Goal: Find specific page/section: Find specific page/section

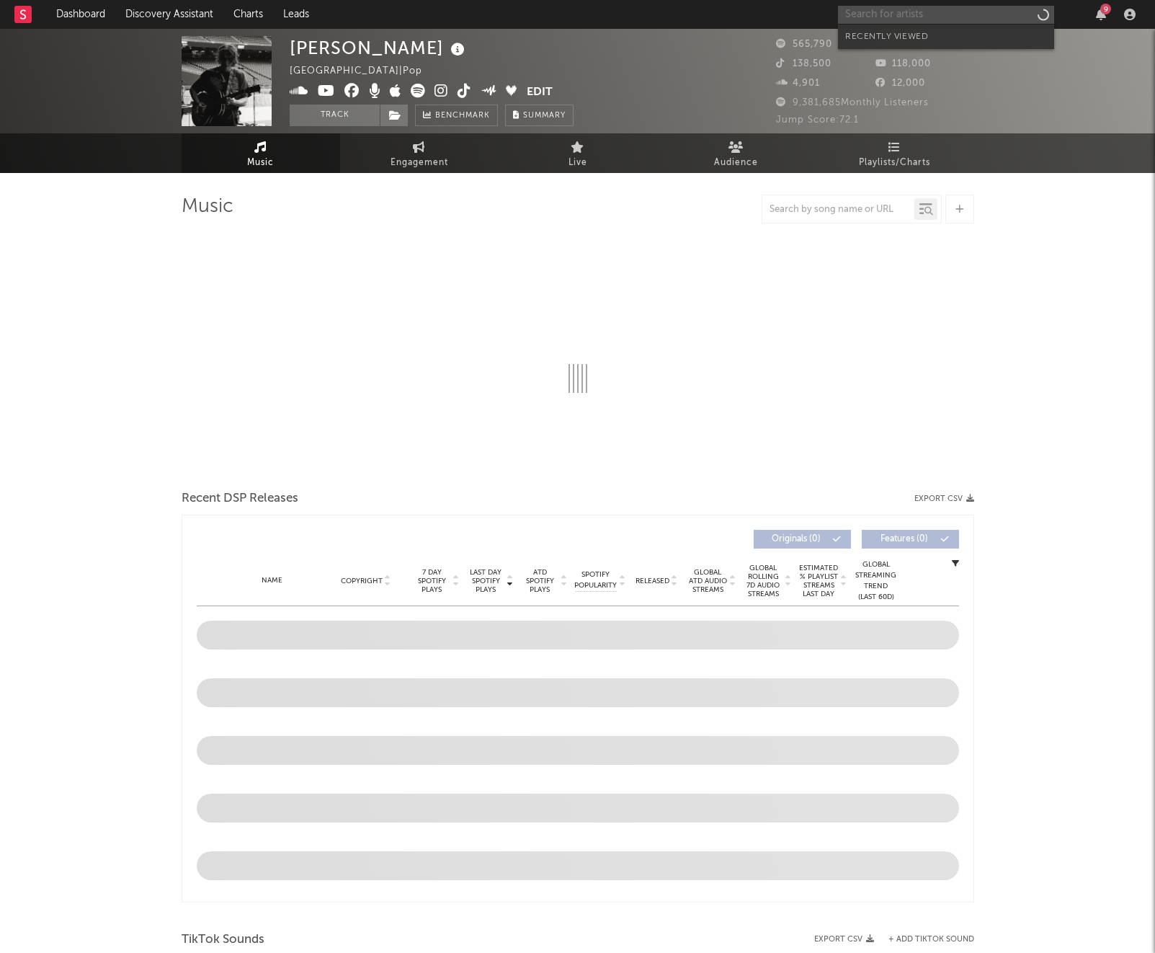
click at [901, 19] on input "text" at bounding box center [946, 15] width 216 height 18
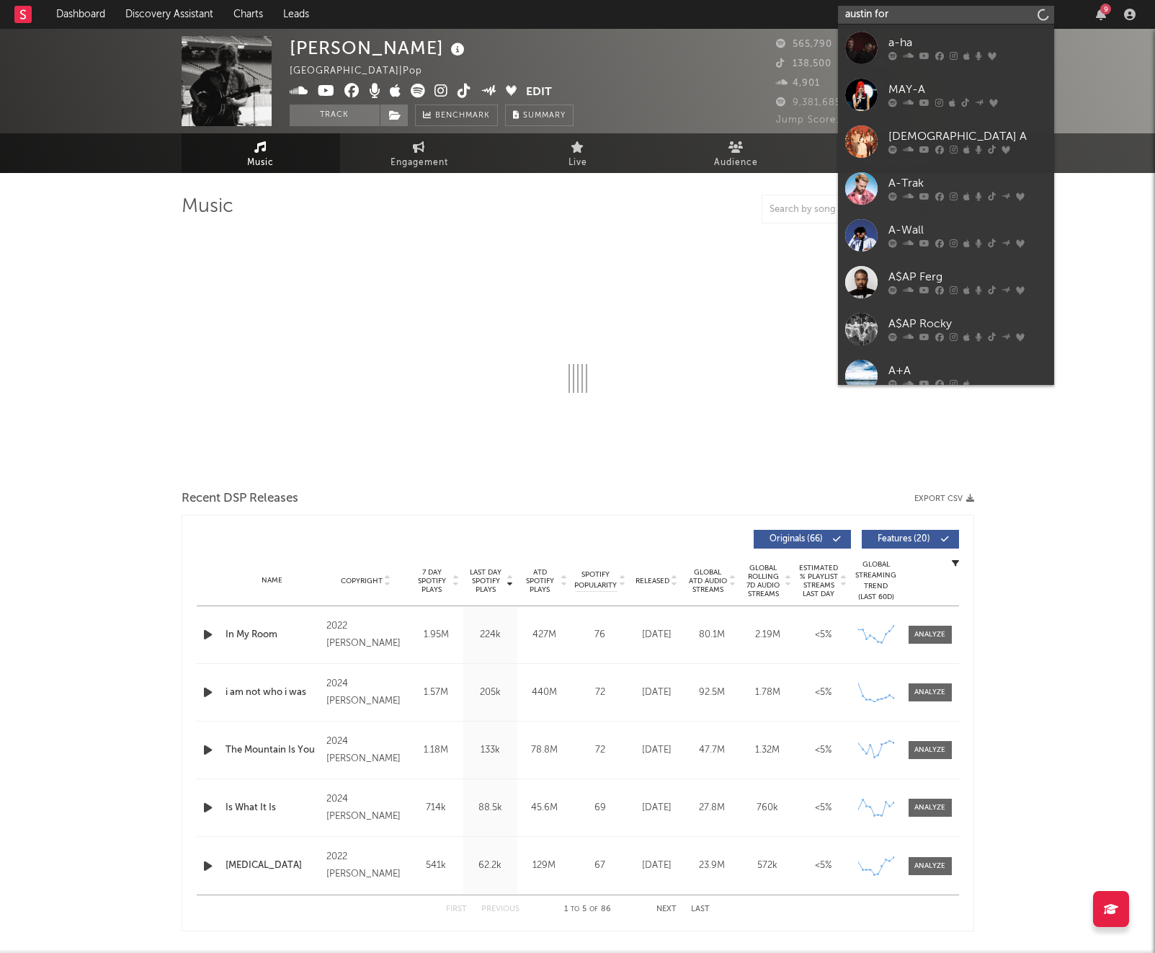
type input "[PERSON_NAME]"
select select "6m"
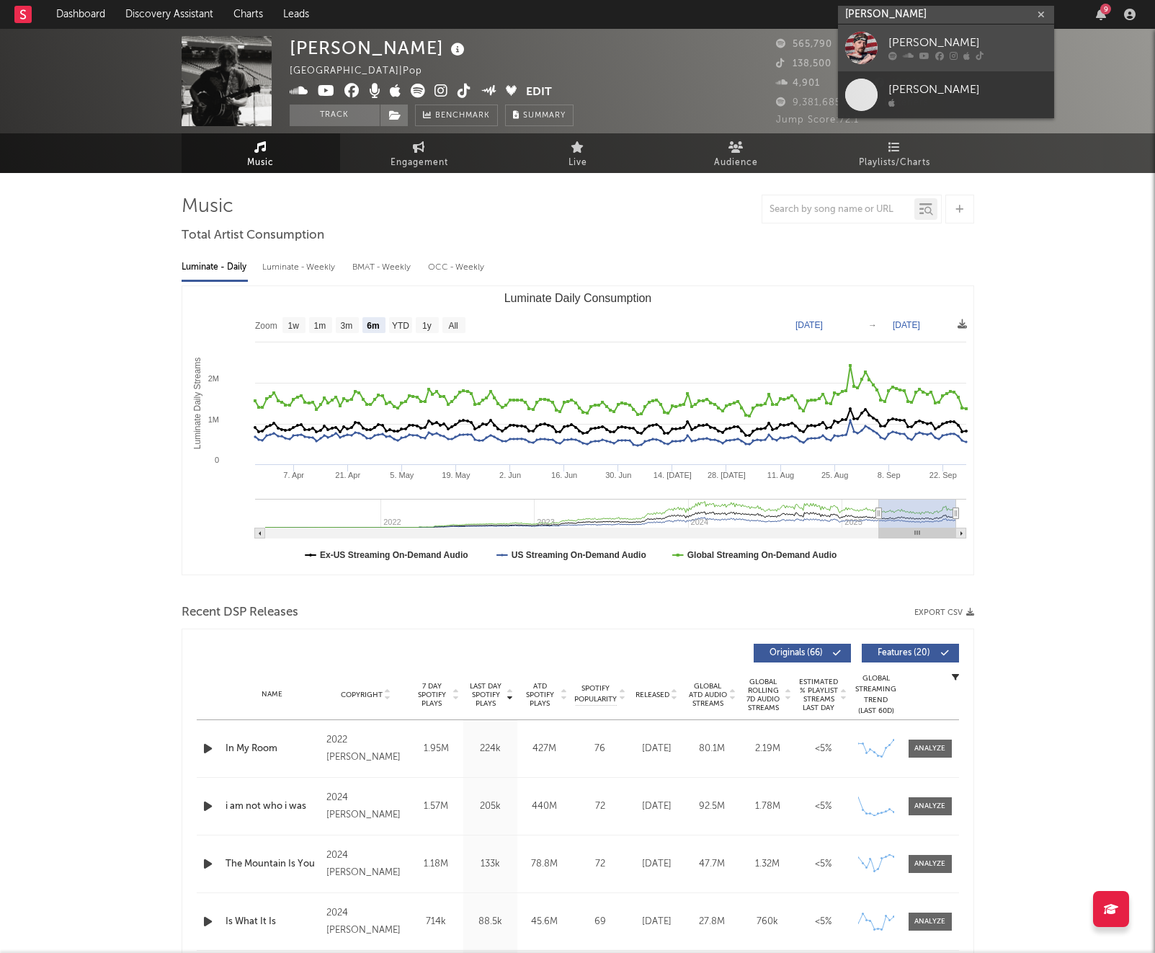
type input "[PERSON_NAME]"
click at [942, 38] on div "[PERSON_NAME]" at bounding box center [968, 43] width 159 height 17
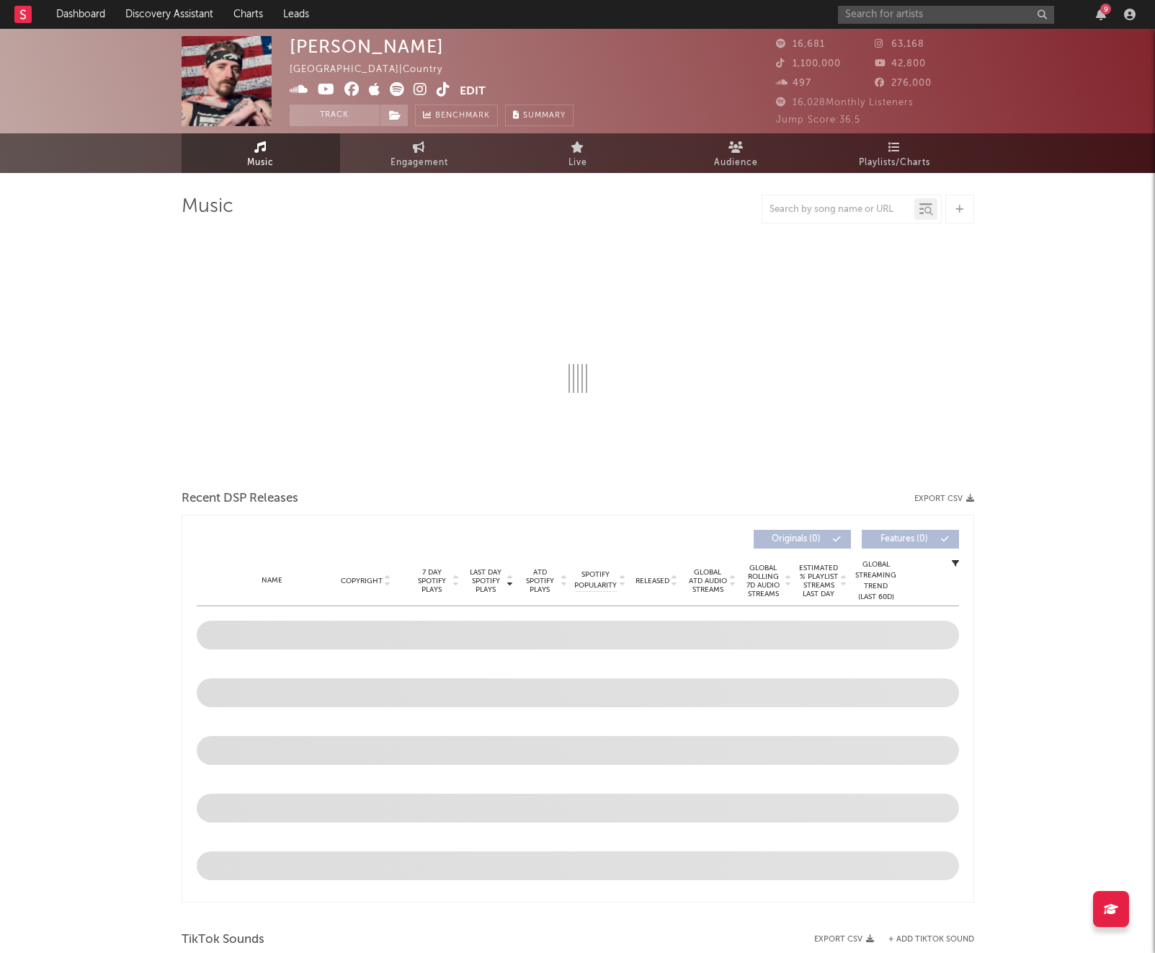
select select "6m"
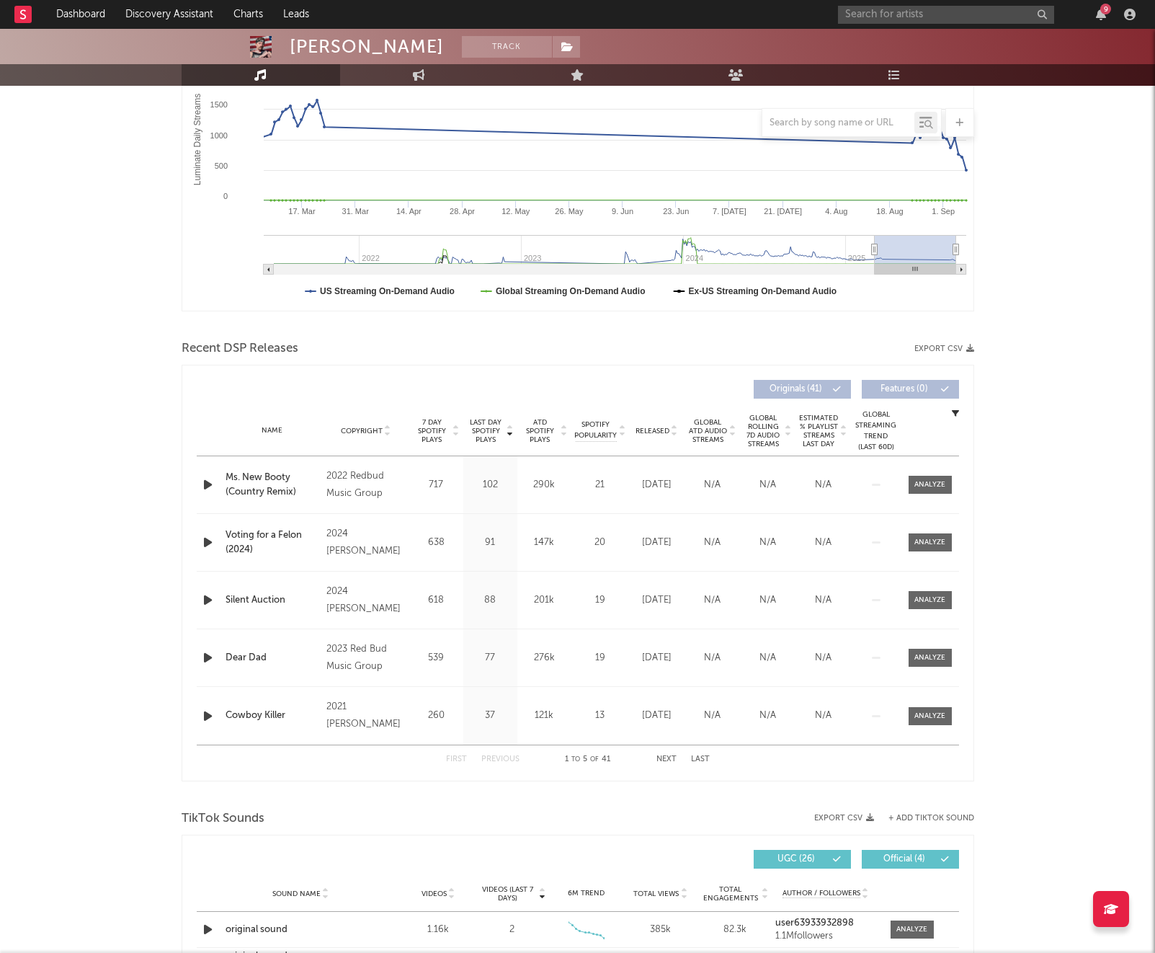
scroll to position [275, 0]
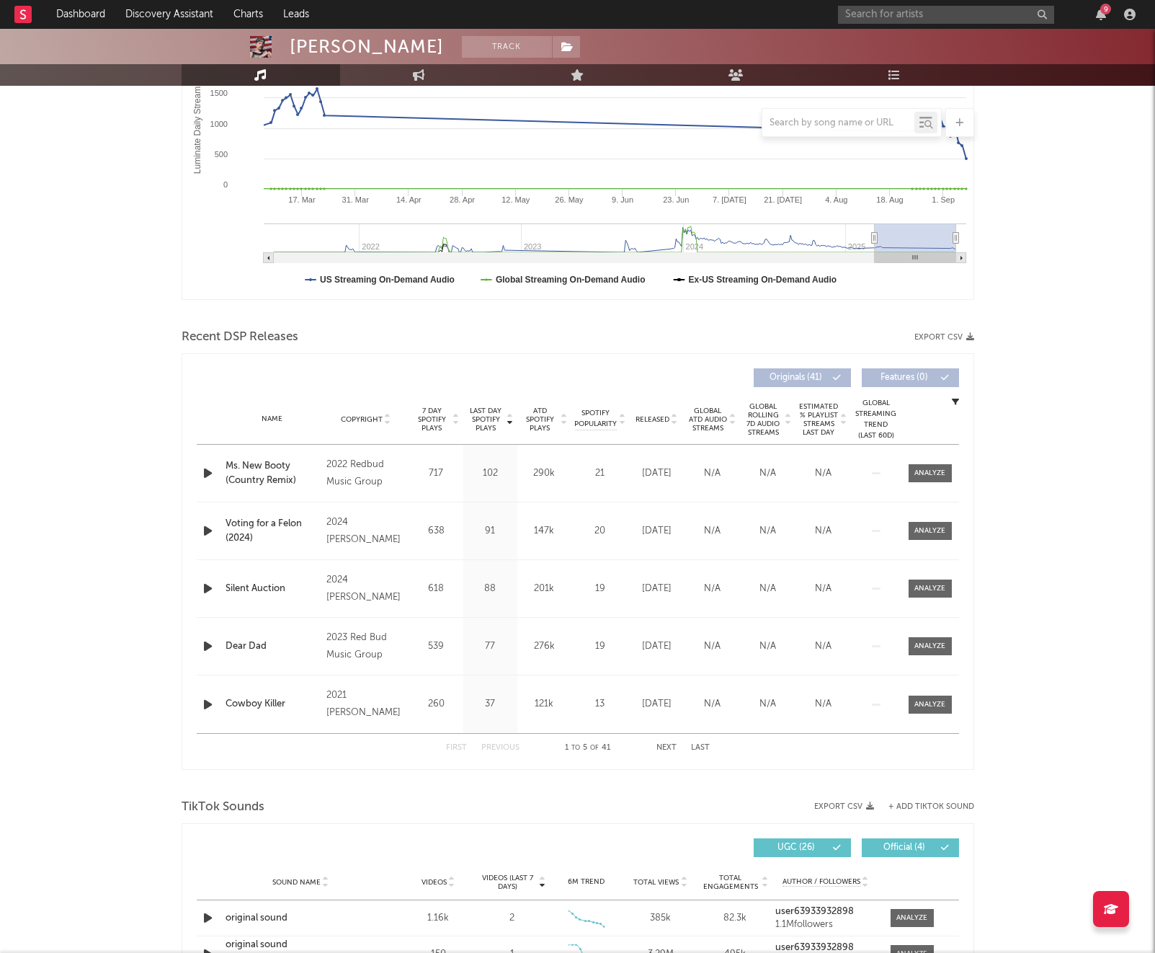
click at [666, 744] on button "Next" at bounding box center [667, 748] width 20 height 8
click at [668, 746] on button "Next" at bounding box center [667, 748] width 20 height 8
click at [667, 747] on button "Next" at bounding box center [667, 748] width 20 height 8
click at [546, 420] on span "ATD Spotify Plays" at bounding box center [540, 419] width 38 height 26
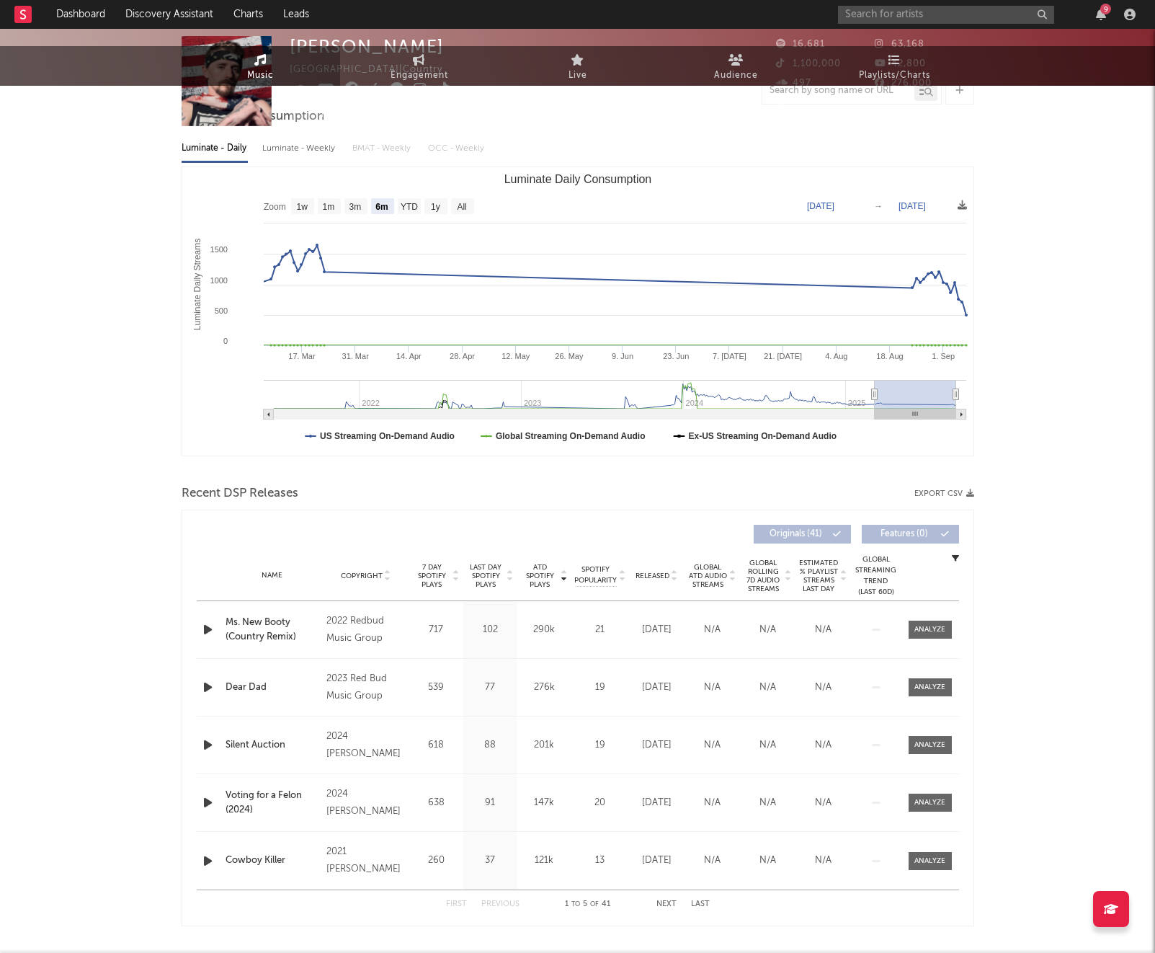
scroll to position [0, 0]
